Goal: Task Accomplishment & Management: Complete application form

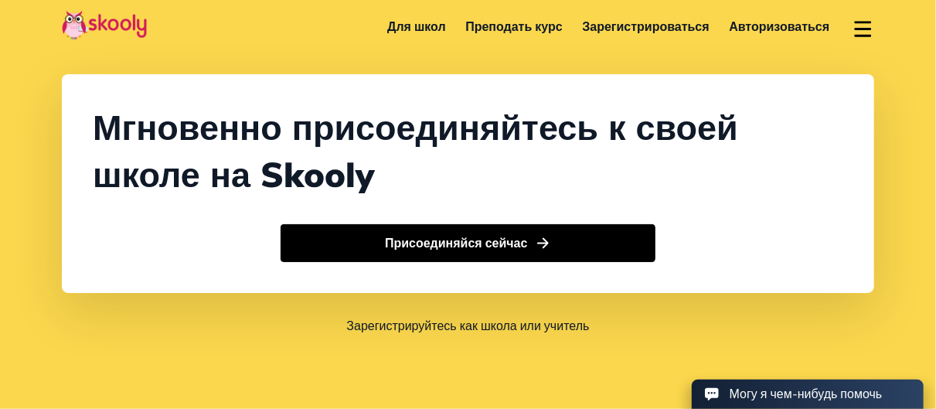
select select "7"
select select "[GEOGRAPHIC_DATA]"
select select "Asia/Novosibirsk"
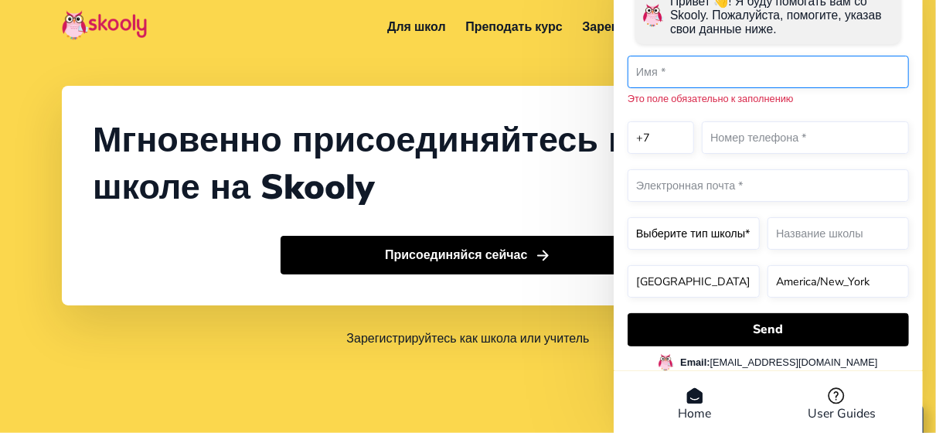
click at [733, 78] on input "text" at bounding box center [768, 72] width 281 height 32
type input "Игорь"
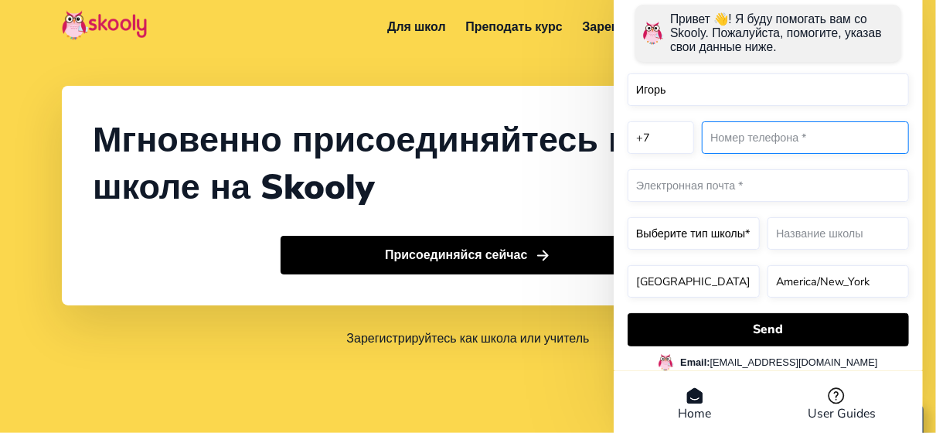
click at [771, 140] on input "text" at bounding box center [805, 137] width 207 height 32
drag, startPoint x: 771, startPoint y: 140, endPoint x: 793, endPoint y: 145, distance: 23.1
click at [793, 145] on input "text" at bounding box center [805, 137] width 207 height 32
type input "9262246888"
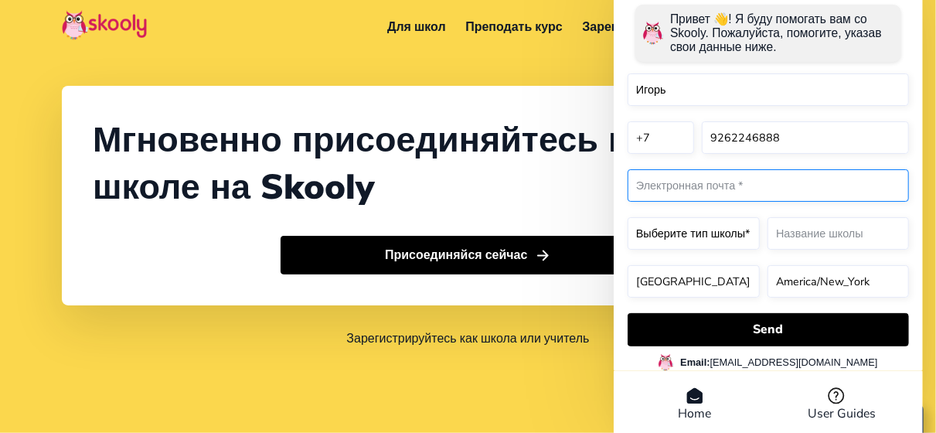
click at [734, 191] on input "email" at bounding box center [768, 185] width 281 height 32
type input "il2246888@ya.ru"
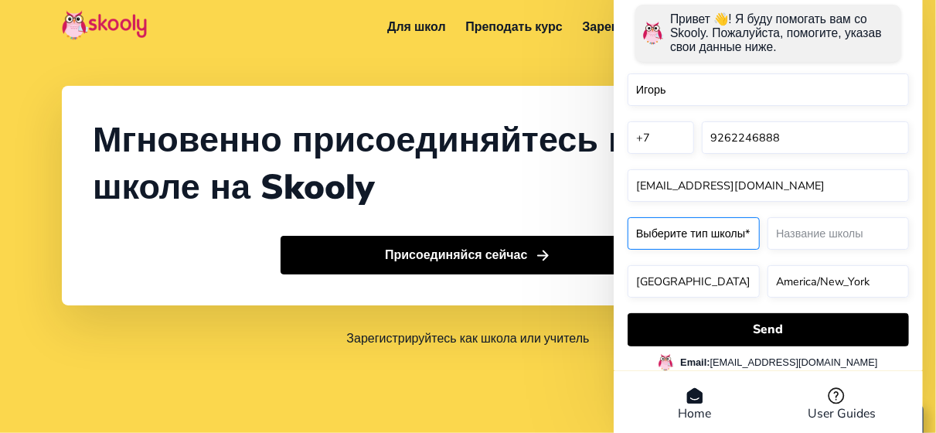
click at [737, 230] on select "Выберите тип школы* Preschool Childcare K12 or primary school Academy Online sc…" at bounding box center [694, 233] width 132 height 32
select select "Music school"
click at [628, 220] on select "Выберите тип школы* Preschool Childcare K12 or primary school Academy Online sc…" at bounding box center [694, 233] width 132 height 32
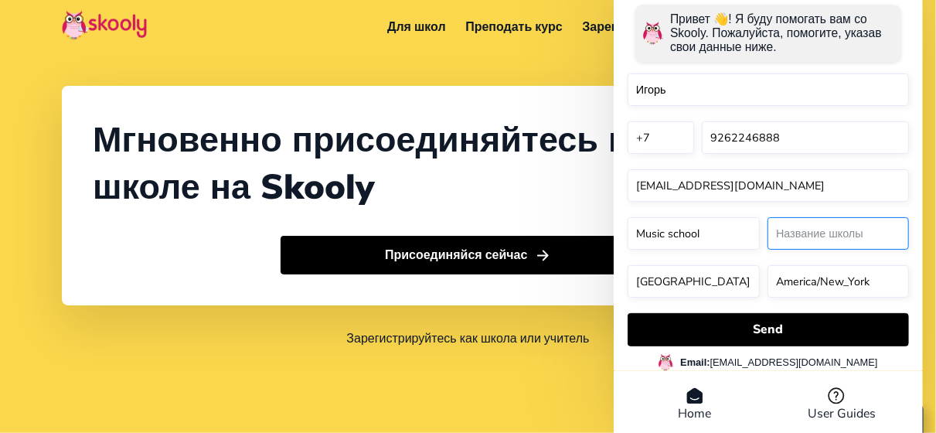
click at [823, 237] on input "text" at bounding box center [838, 233] width 141 height 32
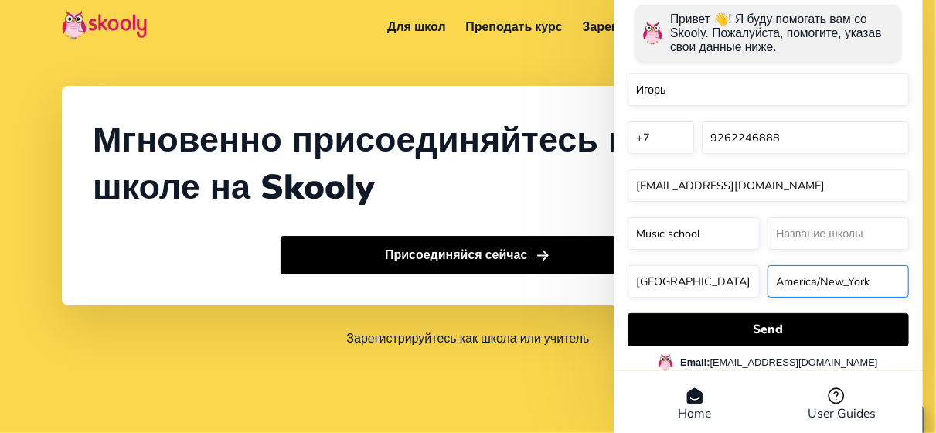
click at [843, 282] on select "America/New_York Asia/Novosibirsk Africa/Cairo Africa/Johannesburg Europe/Athen…" at bounding box center [838, 281] width 141 height 32
click at [867, 278] on select "America/New_York Asia/Novosibirsk Africa/Cairo Africa/Johannesburg Europe/Athen…" at bounding box center [838, 281] width 141 height 32
drag, startPoint x: 867, startPoint y: 281, endPoint x: 805, endPoint y: 287, distance: 62.1
click at [805, 287] on select "America/New_York Asia/Novosibirsk Africa/Cairo Africa/Johannesburg Europe/Athen…" at bounding box center [838, 281] width 141 height 32
click at [811, 280] on select "America/New_York Asia/Novosibirsk Africa/Cairo Africa/Johannesburg Europe/Athen…" at bounding box center [838, 281] width 141 height 32
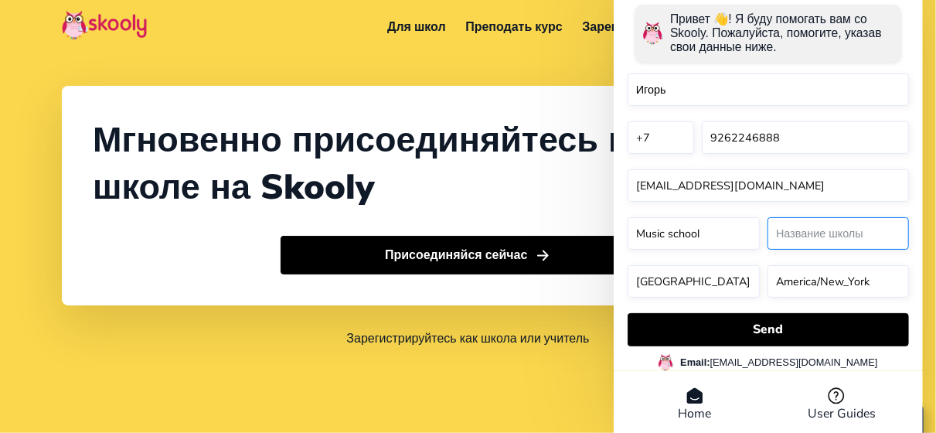
click at [833, 244] on input "text" at bounding box center [838, 233] width 141 height 32
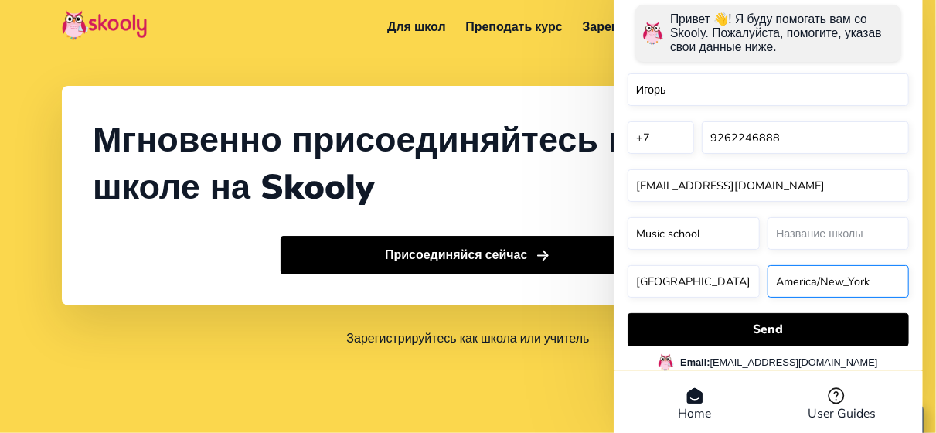
click at [864, 286] on select "America/New_York Asia/Novosibirsk Africa/Cairo Africa/Johannesburg Europe/Athen…" at bounding box center [838, 281] width 141 height 32
click at [809, 278] on select "America/New_York Asia/Novosibirsk Africa/Cairo Africa/Johannesburg Europe/Athen…" at bounding box center [838, 281] width 141 height 32
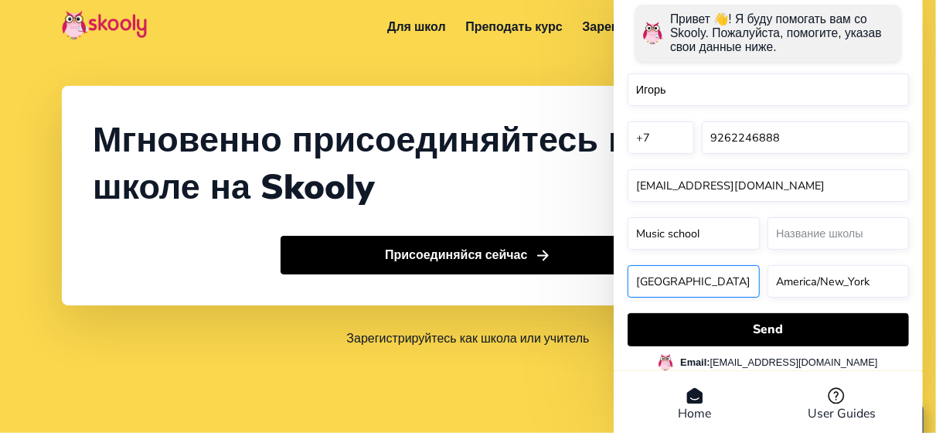
click at [675, 277] on select "United States Russia Egypt South Africa Greece Netherlands Belgium France Spain…" at bounding box center [694, 281] width 132 height 32
click at [684, 284] on select "United States Russia Egypt South Africa Greece Netherlands Belgium France Spain…" at bounding box center [694, 281] width 132 height 32
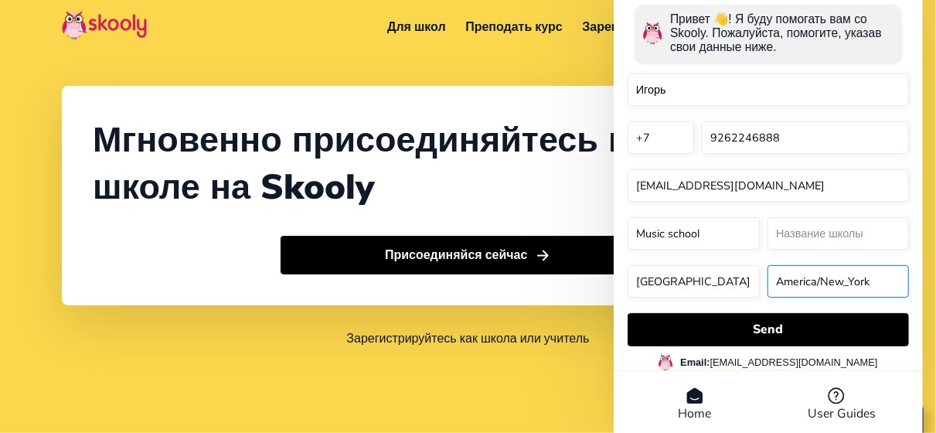
click at [826, 283] on select "America/New_York Asia/Novosibirsk Africa/Cairo Africa/Johannesburg Europe/Athen…" at bounding box center [838, 281] width 141 height 32
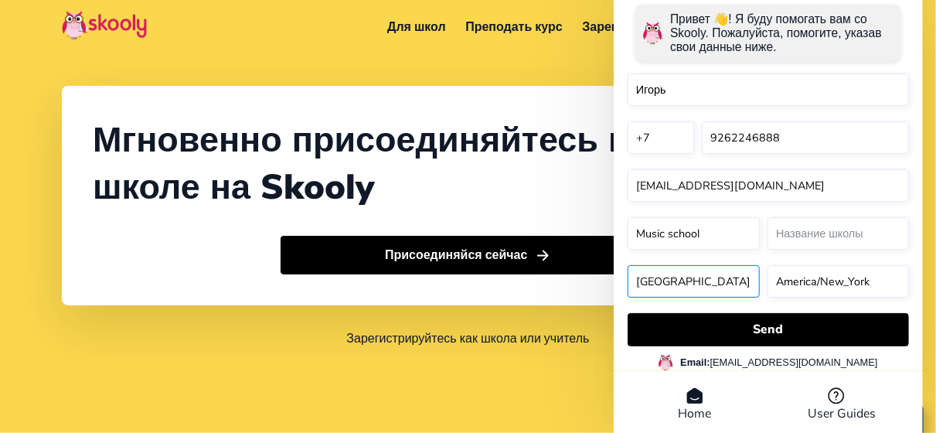
click at [654, 286] on select "United States Russia Egypt South Africa Greece Netherlands Belgium France Spain…" at bounding box center [694, 281] width 132 height 32
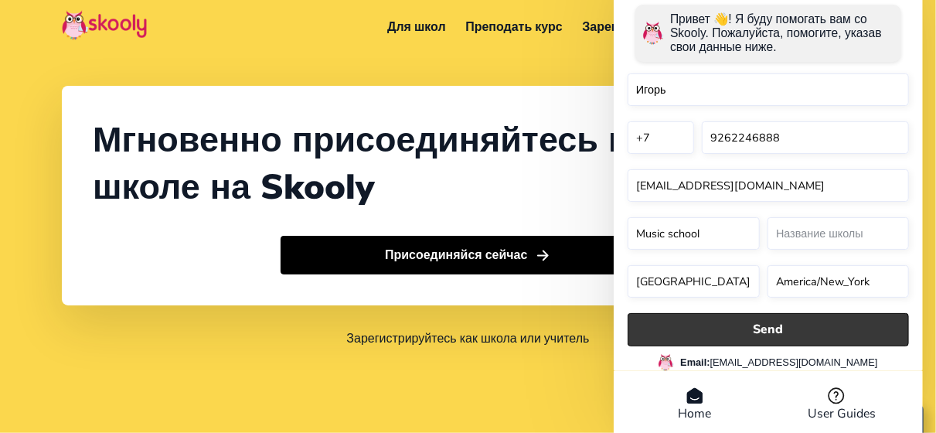
click at [768, 325] on button "Send" at bounding box center [768, 329] width 281 height 33
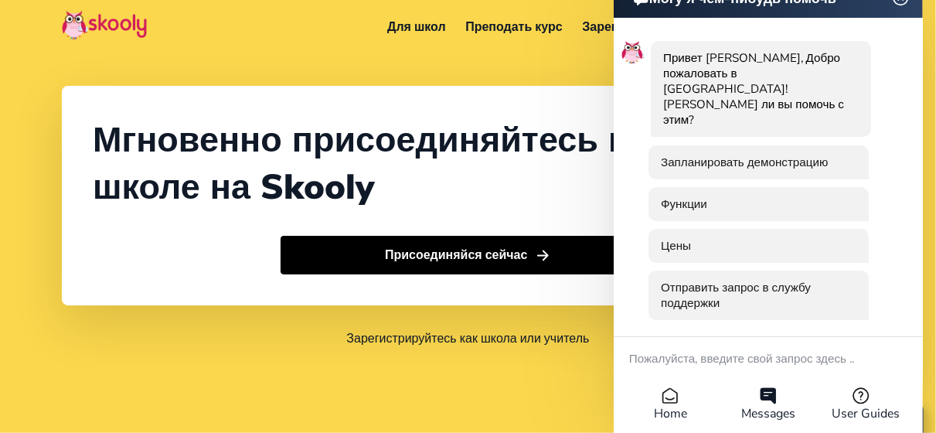
scroll to position [7, 0]
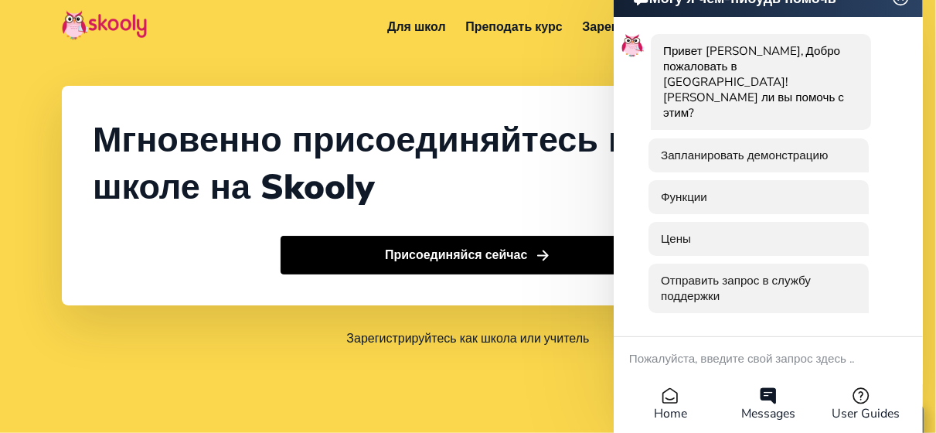
click at [475, 209] on div "Мгновенно присоединяйтесь к своей школе на Skooly" at bounding box center [468, 164] width 751 height 94
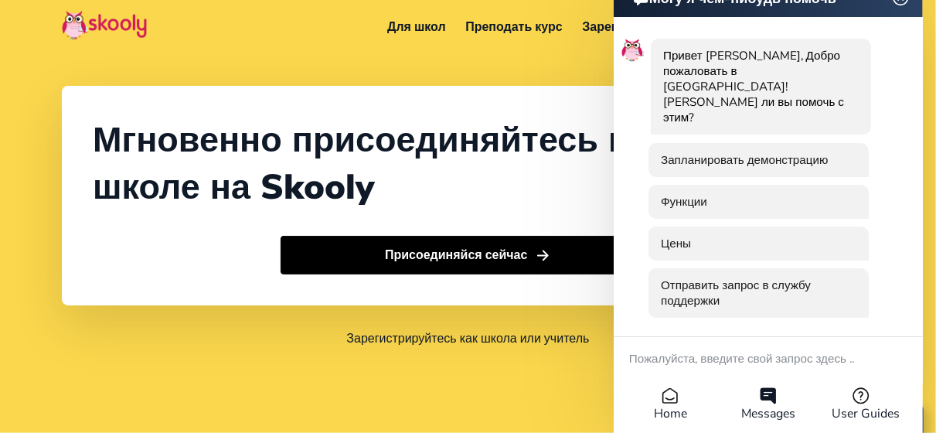
scroll to position [0, 0]
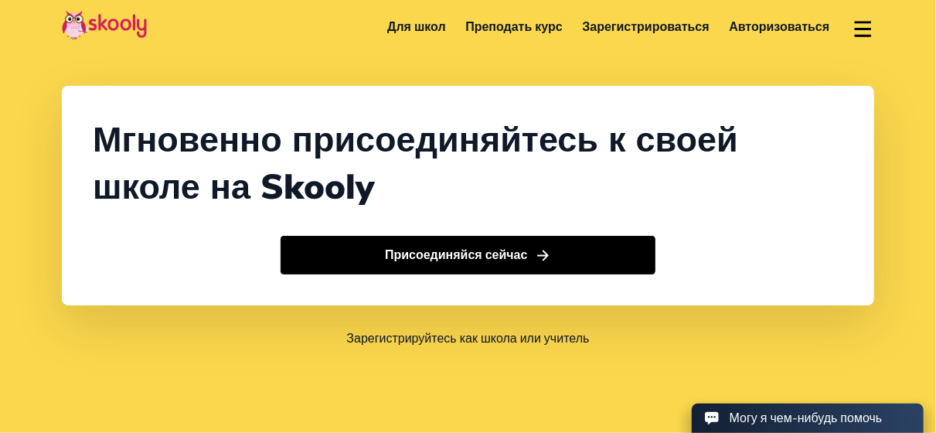
click at [650, 19] on link "Зарегистрироваться" at bounding box center [646, 27] width 147 height 25
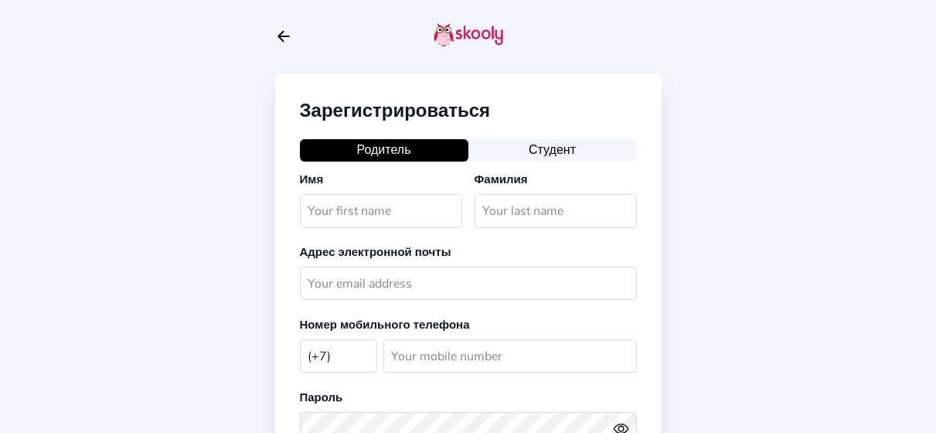
select select "RU"
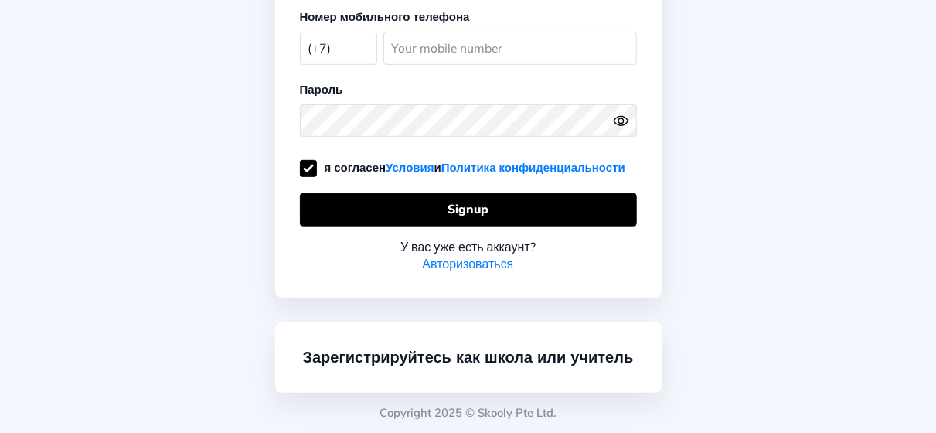
scroll to position [345, 0]
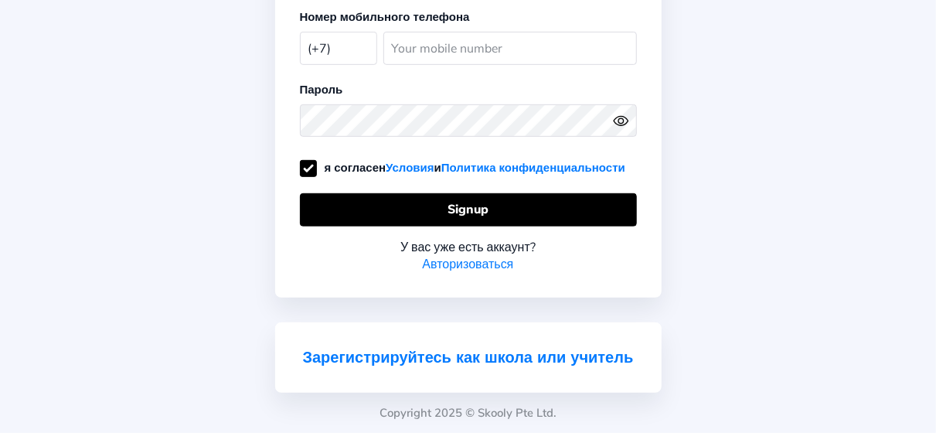
click at [547, 347] on link "Зарегистрируйтесь как школа или учитель" at bounding box center [468, 357] width 331 height 21
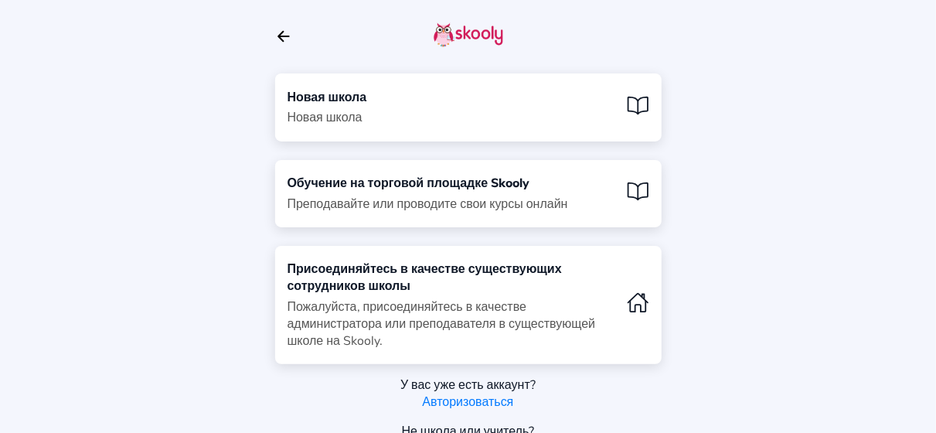
scroll to position [73, 0]
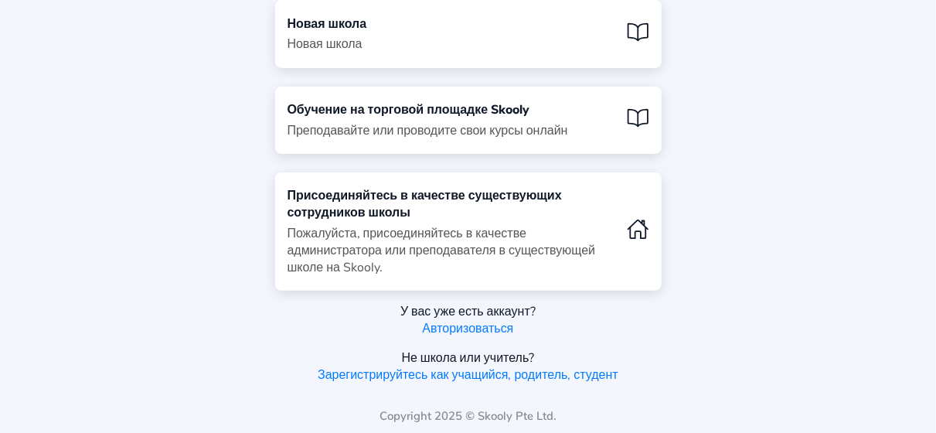
click at [803, 182] on div "Новая школа Новая школа Обучение на торговой площадке Skooly Преподавайте или п…" at bounding box center [468, 181] width 936 height 509
